Goal: Information Seeking & Learning: Check status

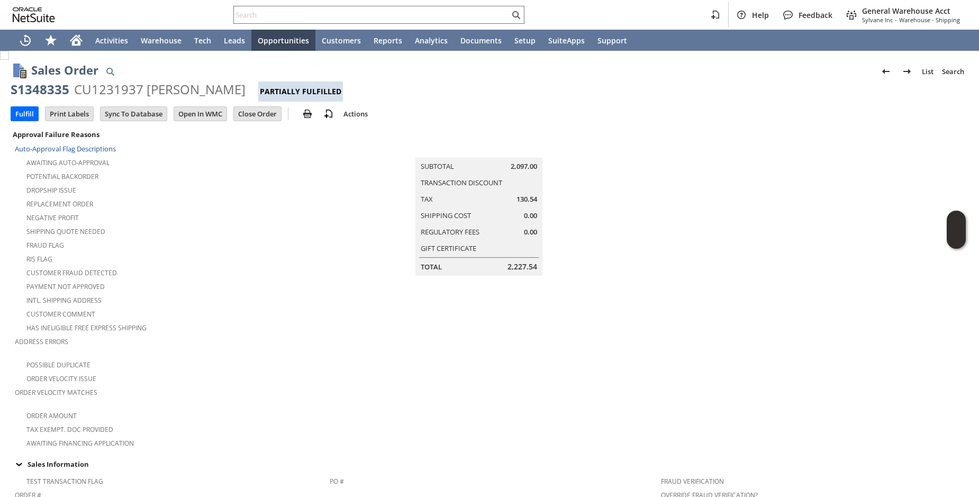
click at [320, 211] on div "Negative Profit" at bounding box center [172, 216] width 315 height 13
click at [301, 306] on div "Customer Comment" at bounding box center [172, 312] width 315 height 13
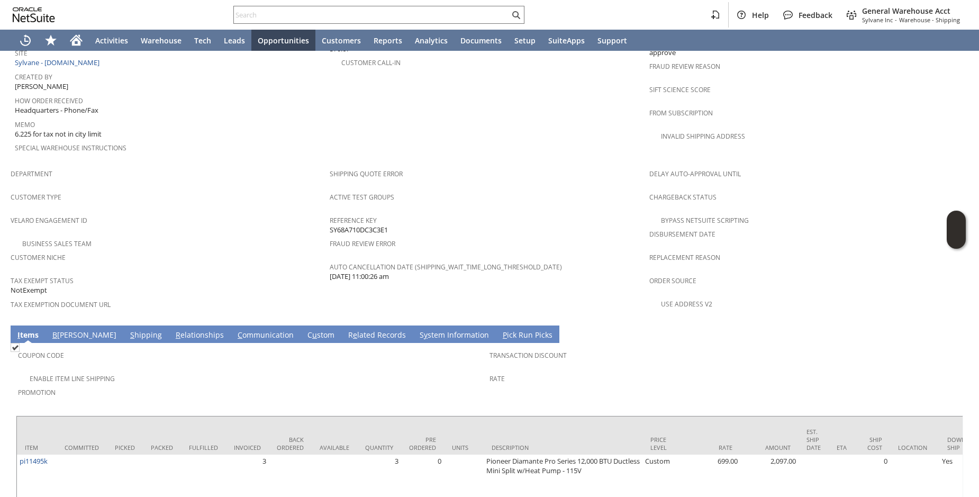
scroll to position [693, 0]
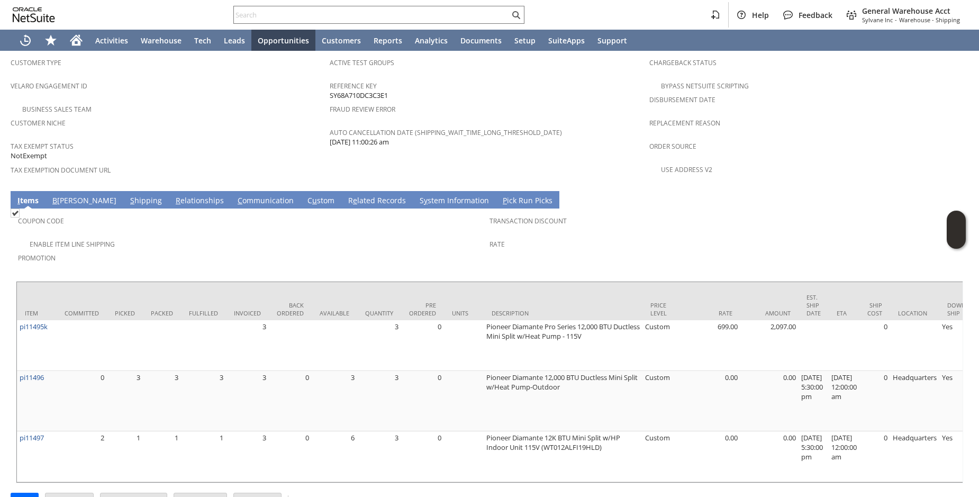
click at [228, 115] on span "Customer Niche" at bounding box center [168, 121] width 314 height 12
click at [213, 139] on span "Tax Exempt Status" at bounding box center [168, 145] width 314 height 12
click at [156, 139] on div "Tax Exempt Status NotExempt" at bounding box center [168, 150] width 314 height 23
click at [210, 115] on div "Customer Niche" at bounding box center [168, 126] width 314 height 22
click at [241, 102] on td "Business Sales Team" at bounding box center [170, 109] width 319 height 14
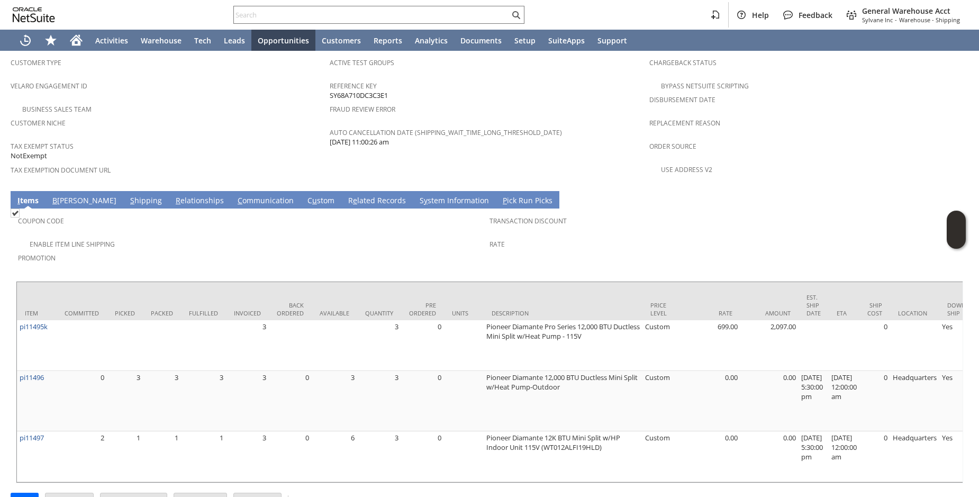
click at [234, 115] on span "Customer Niche" at bounding box center [168, 121] width 314 height 12
click at [224, 115] on div "Customer Niche" at bounding box center [168, 126] width 314 height 22
click at [216, 139] on span "Tax Exempt Status" at bounding box center [168, 145] width 314 height 12
click at [260, 139] on span "Tax Exempt Status" at bounding box center [168, 145] width 314 height 12
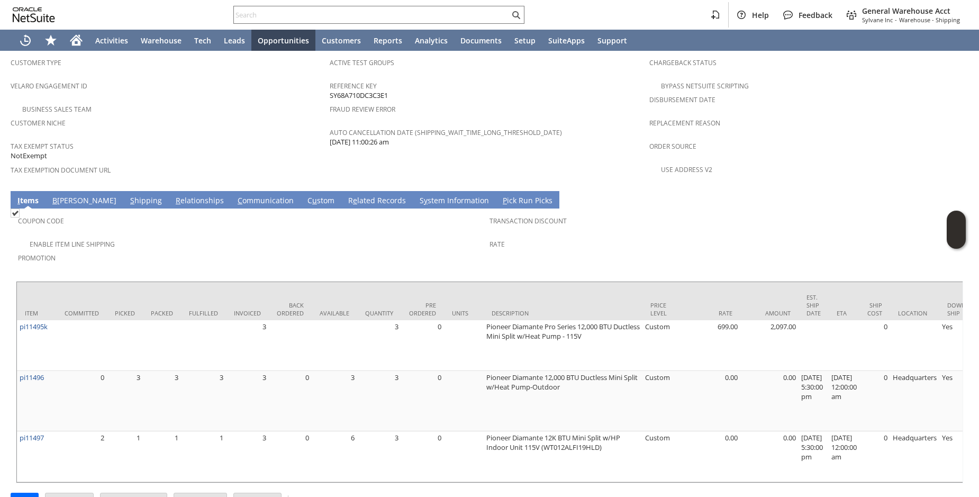
click at [238, 115] on div "Customer Niche" at bounding box center [168, 126] width 314 height 22
click at [248, 139] on span "Tax Exempt Status" at bounding box center [168, 145] width 314 height 12
click at [292, 139] on div "Tax Exempt Status NotExempt" at bounding box center [168, 150] width 314 height 23
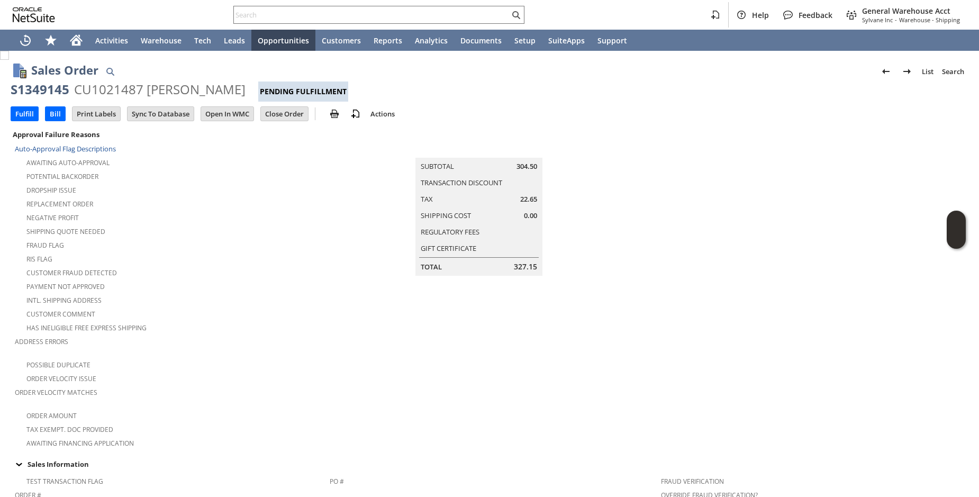
click at [287, 320] on div "Has Ineligible Free Express Shipping" at bounding box center [172, 326] width 315 height 13
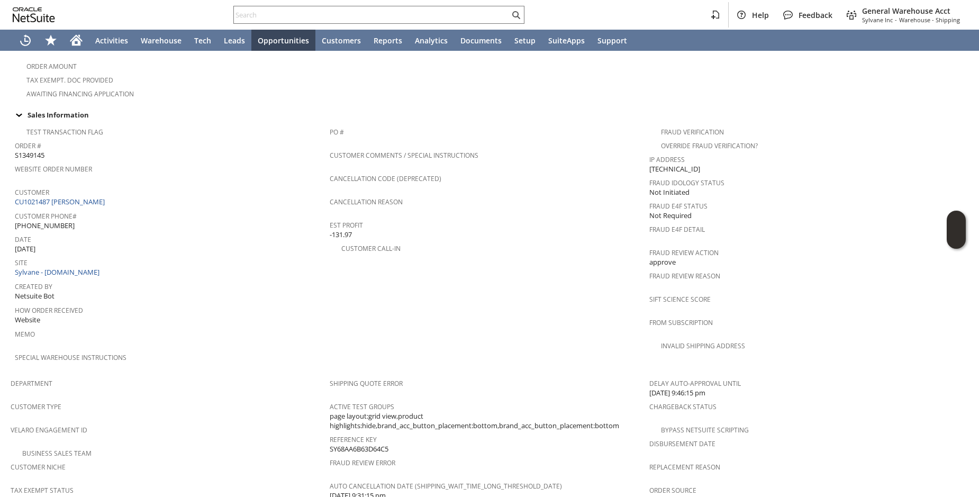
scroll to position [592, 0]
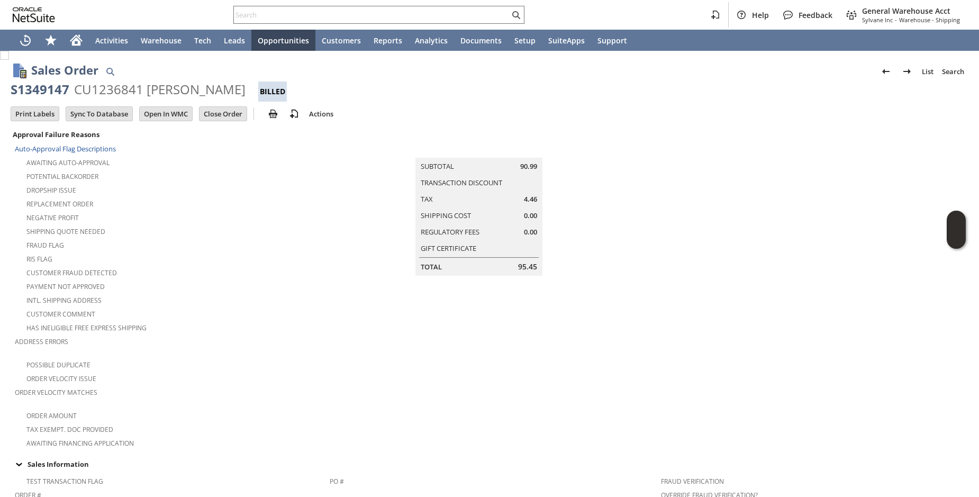
click at [334, 232] on td "Summary Subtotal 90.99 Transaction Discount Tax 4.46 Shipping Cost 0.00 Regulat…" at bounding box center [489, 202] width 319 height 148
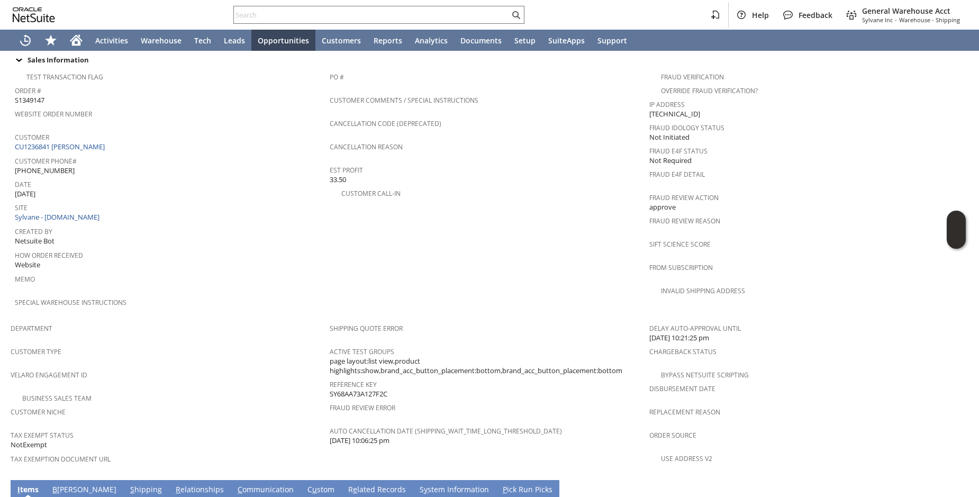
scroll to position [265, 0]
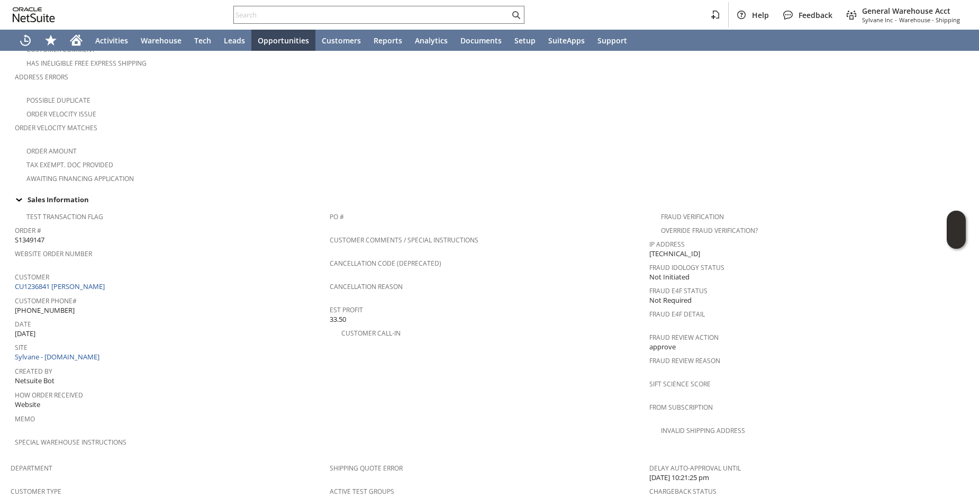
click at [265, 223] on div "Order # S1349147" at bounding box center [170, 234] width 310 height 22
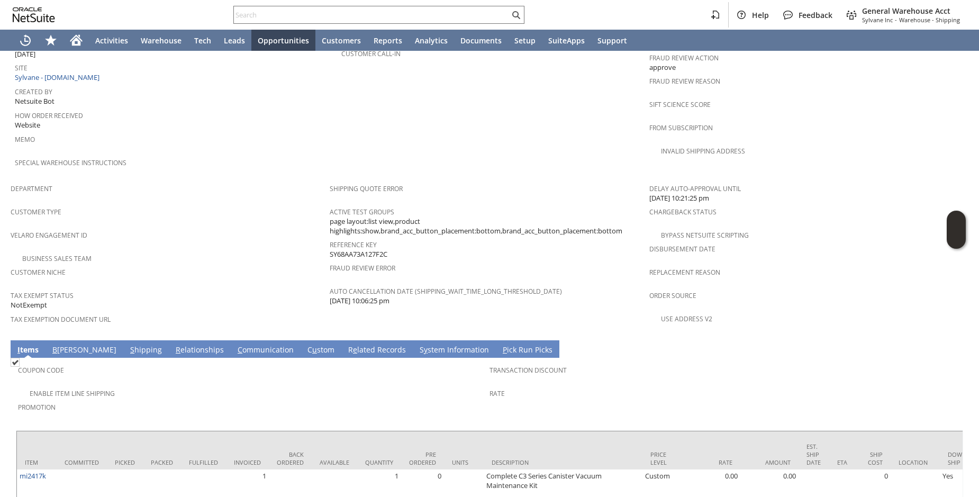
scroll to position [684, 0]
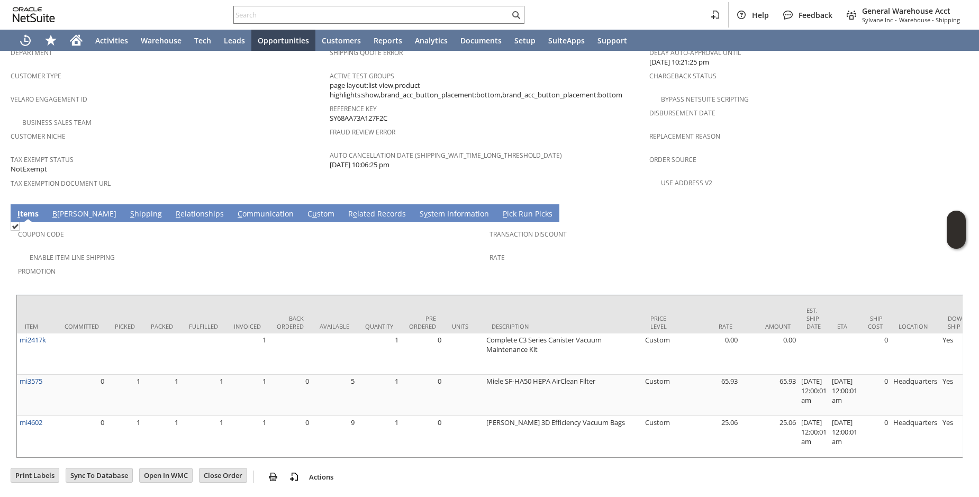
click at [233, 264] on span "Promotion" at bounding box center [251, 270] width 466 height 12
click at [207, 152] on div "Tax Exempt Status NotExempt" at bounding box center [168, 163] width 314 height 23
click at [205, 152] on div "Tax Exempt Status NotExempt" at bounding box center [168, 163] width 314 height 23
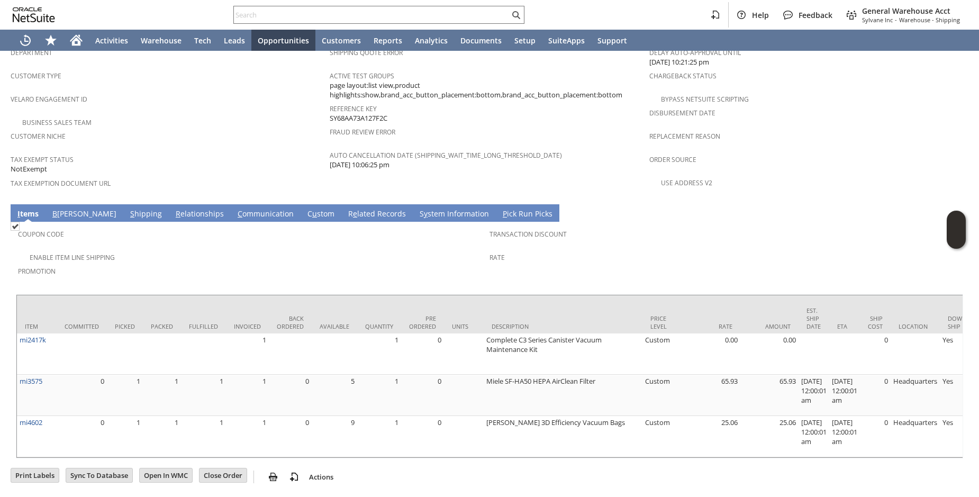
click at [206, 152] on div "Tax Exempt Status NotExempt" at bounding box center [168, 163] width 314 height 23
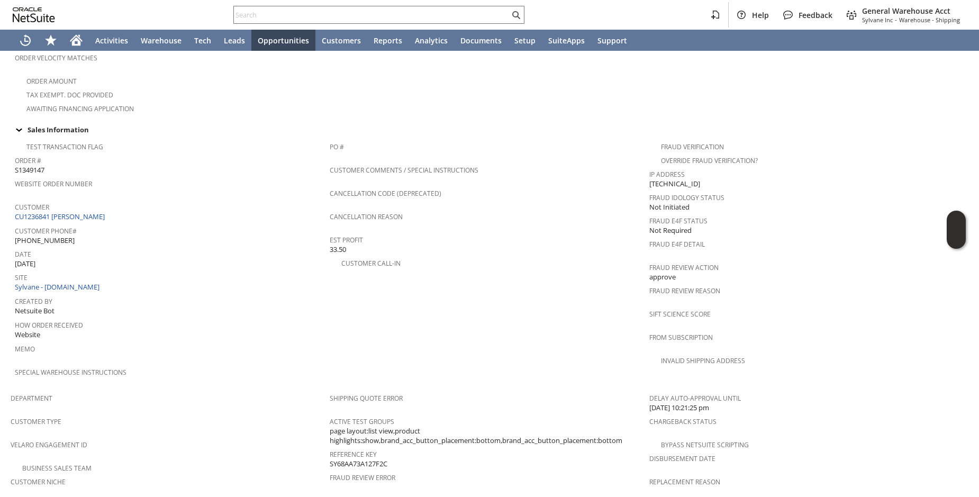
scroll to position [0, 0]
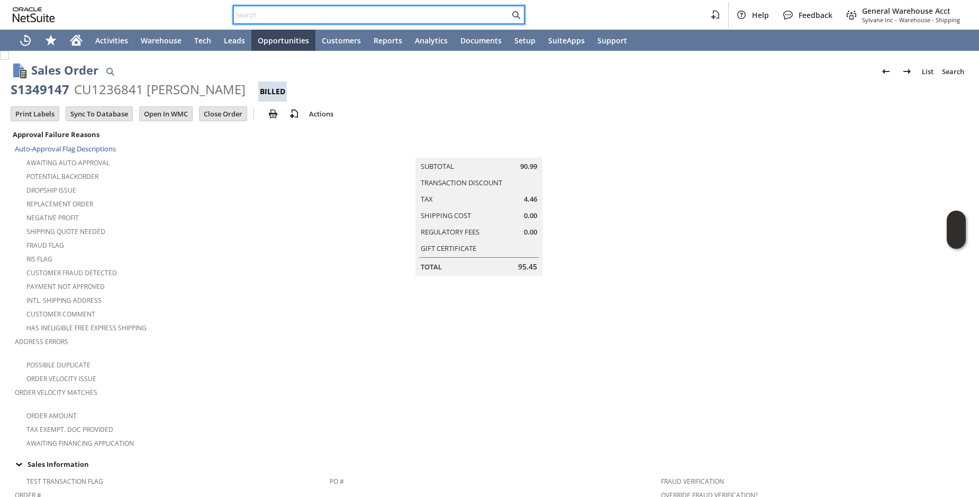
click at [315, 20] on input "text" at bounding box center [372, 14] width 276 height 13
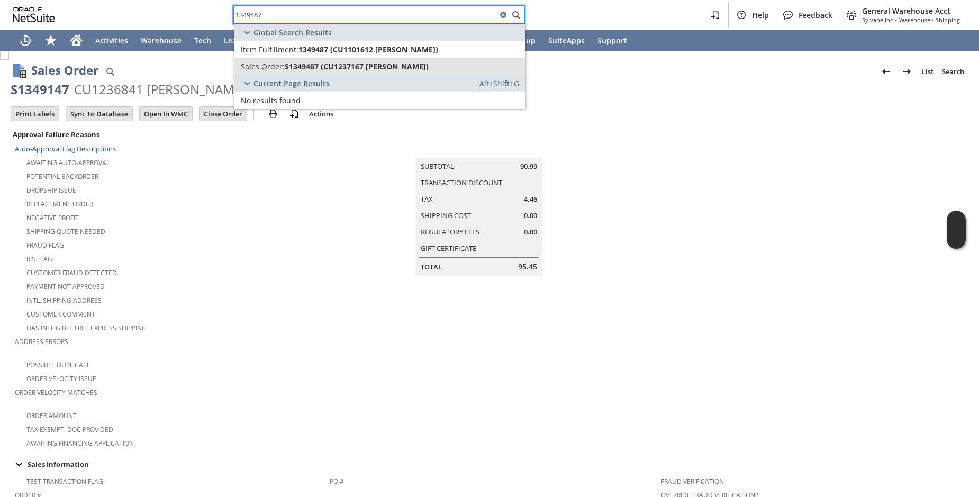
type input "1349487"
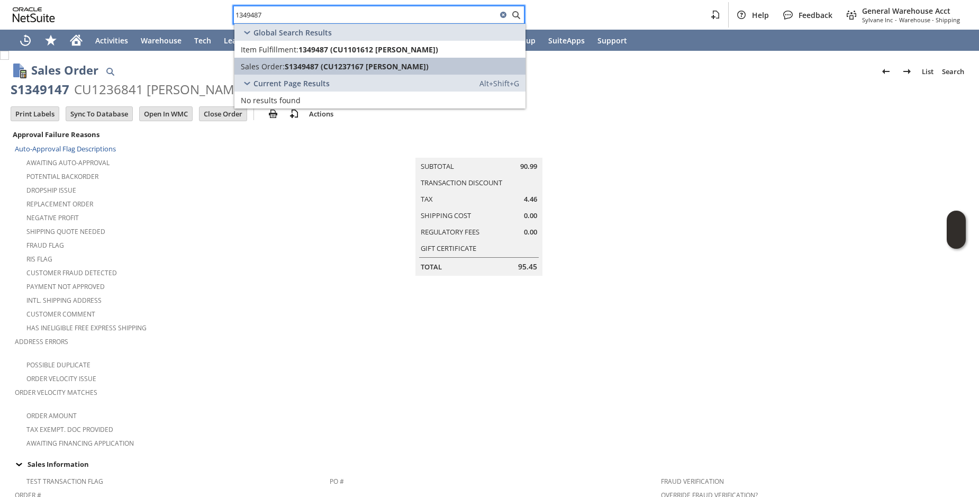
click at [279, 62] on span "Sales Order:" at bounding box center [263, 66] width 44 height 10
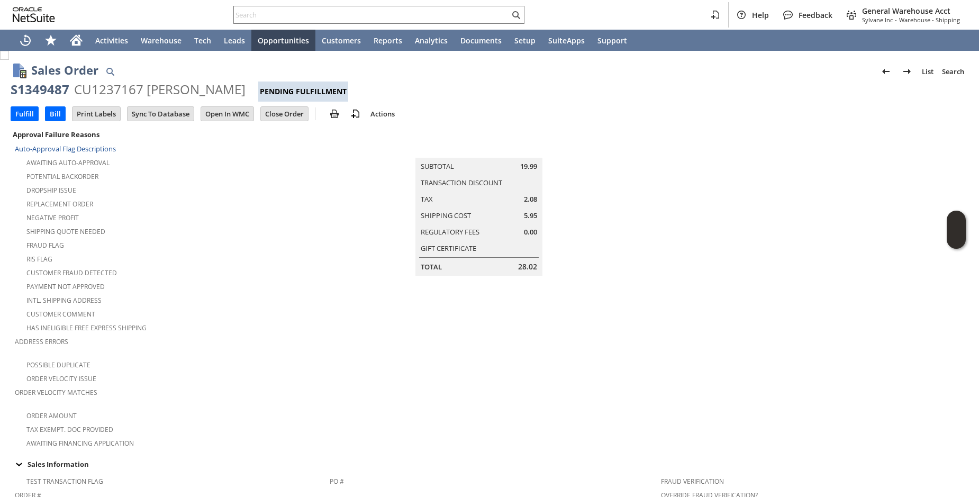
click at [269, 280] on div "Payment not approved" at bounding box center [172, 285] width 315 height 13
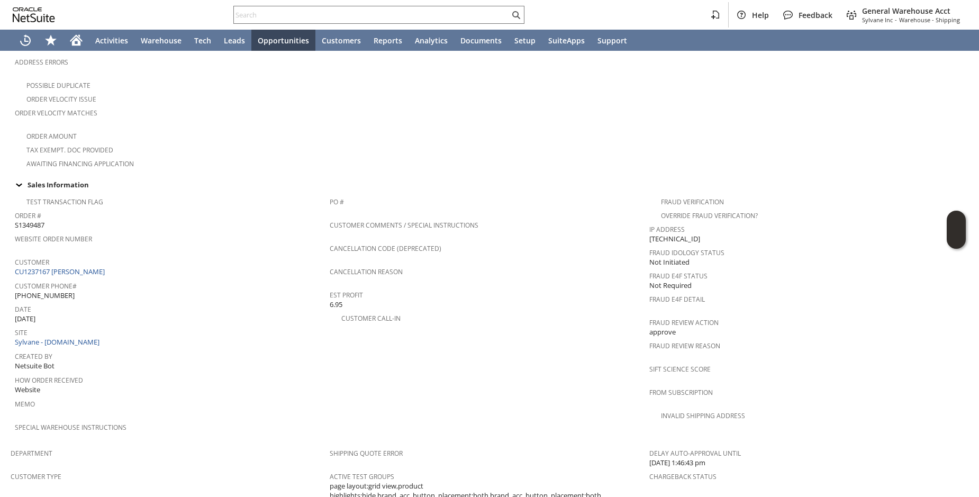
scroll to position [592, 0]
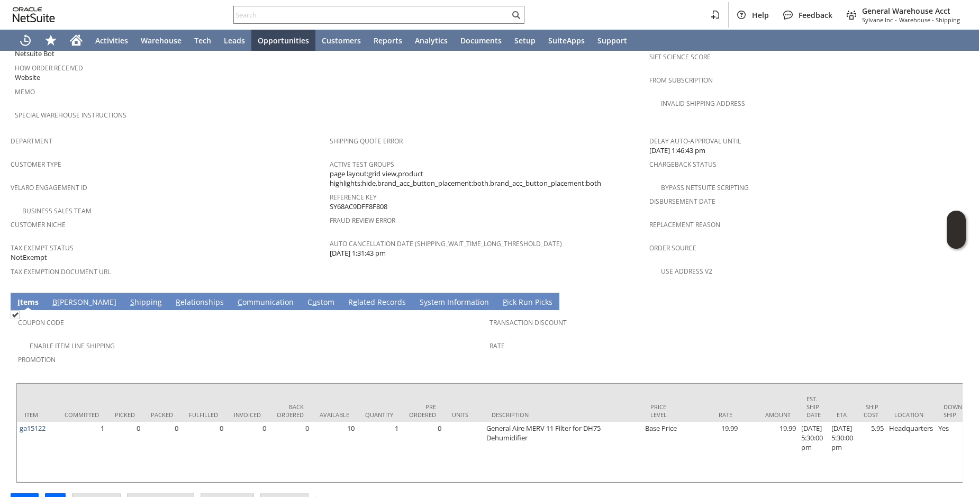
click at [228, 157] on div "Customer Type" at bounding box center [168, 168] width 314 height 22
click at [229, 180] on span "Velaro Engagement ID" at bounding box center [168, 186] width 314 height 12
click at [238, 180] on div "Velaro Engagement ID" at bounding box center [168, 191] width 314 height 22
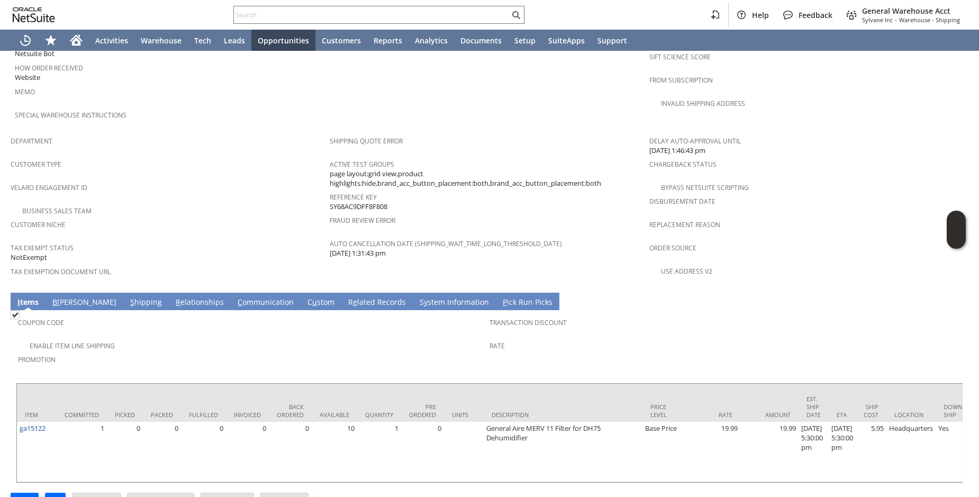
click at [237, 180] on div "Velaro Engagement ID" at bounding box center [168, 191] width 314 height 22
drag, startPoint x: 237, startPoint y: 173, endPoint x: 163, endPoint y: 496, distance: 332.1
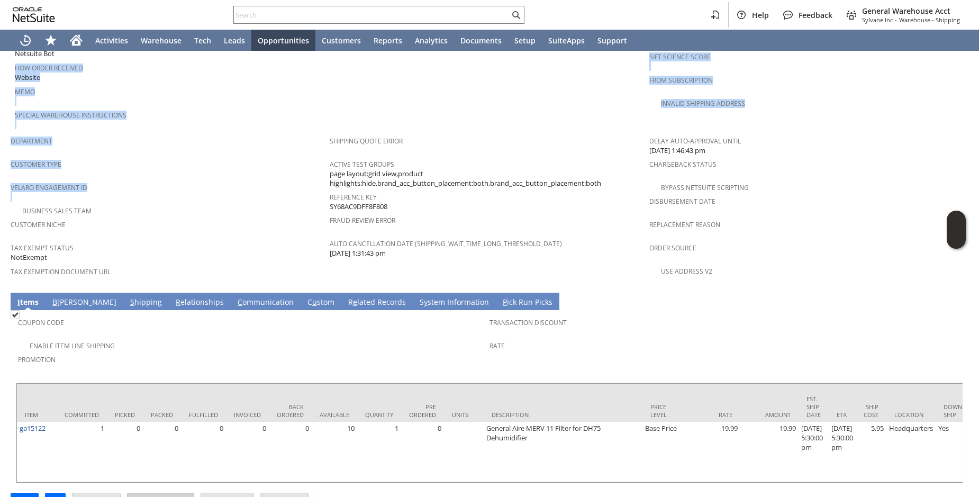
scroll to position [575, 0]
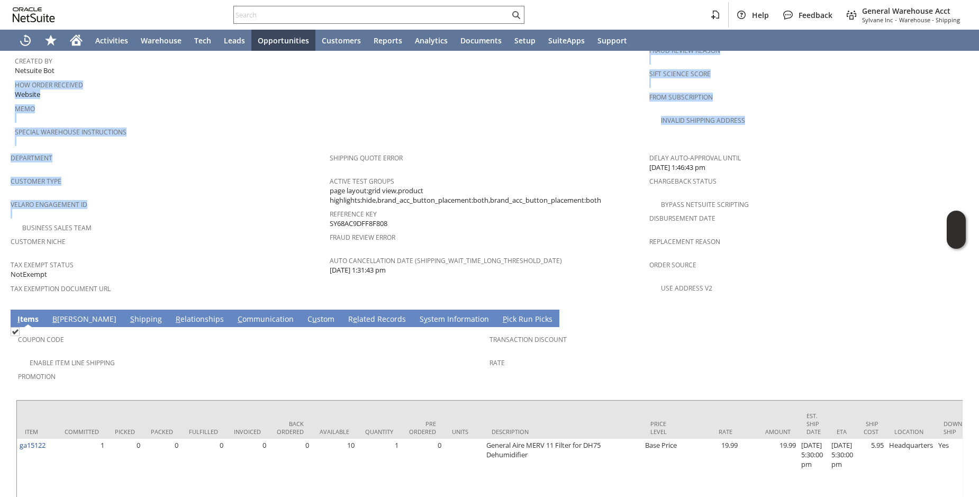
click at [287, 150] on span "Department" at bounding box center [168, 156] width 314 height 12
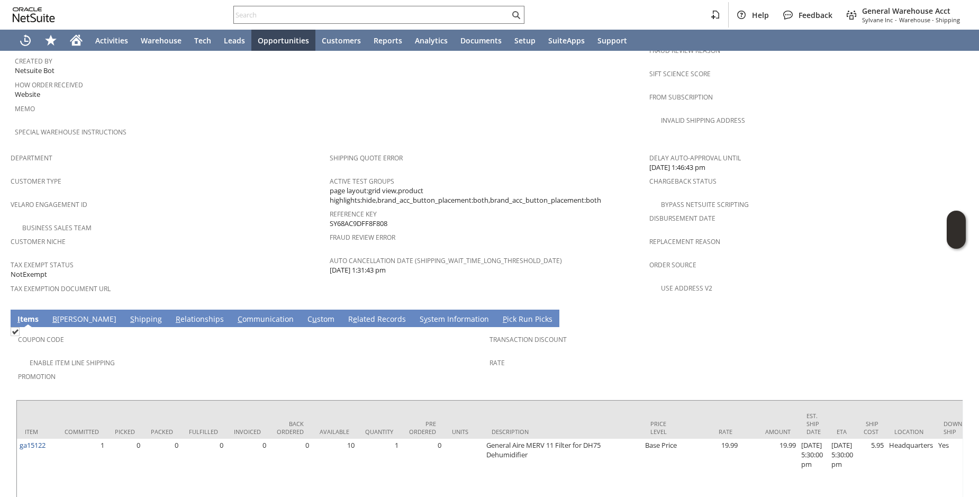
click at [233, 220] on div "Business Sales Team" at bounding box center [170, 226] width 319 height 13
click at [234, 220] on td "Business Sales Team" at bounding box center [170, 227] width 319 height 14
click at [235, 220] on td "Business Sales Team" at bounding box center [170, 227] width 319 height 14
